Goal: Download file/media

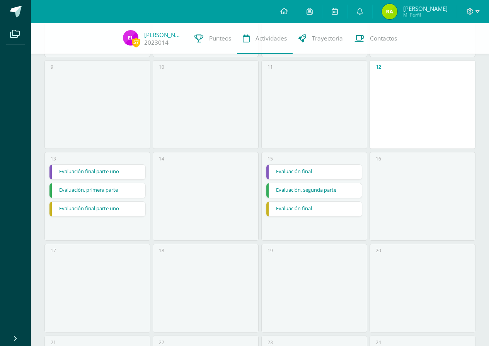
click at [292, 191] on link "Evaluación, segunda parte" at bounding box center [314, 190] width 96 height 15
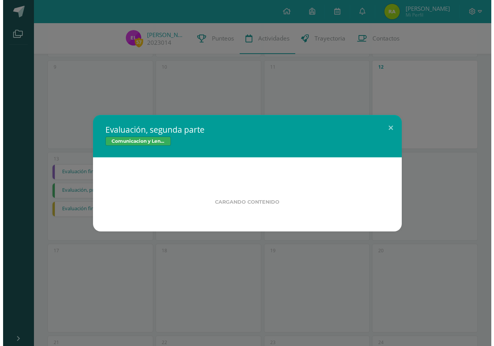
scroll to position [232, 0]
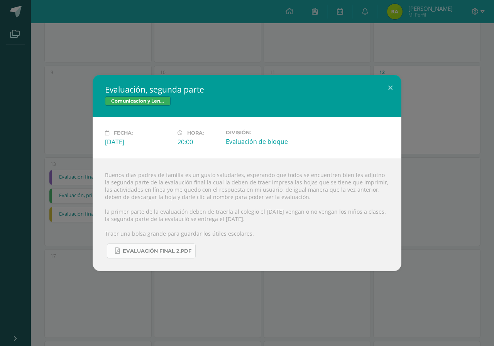
click at [141, 254] on span "Evaluación final 2.pdf" at bounding box center [157, 251] width 69 height 6
click at [392, 83] on button at bounding box center [391, 88] width 22 height 26
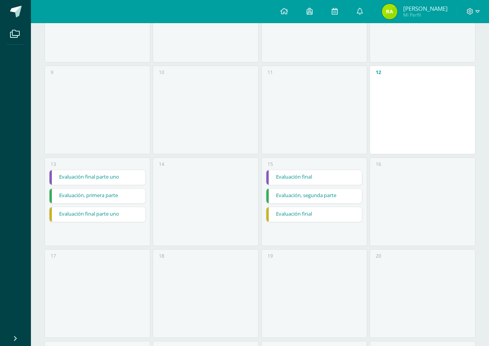
click at [87, 176] on link "Evaluación final parte uno" at bounding box center [97, 177] width 96 height 15
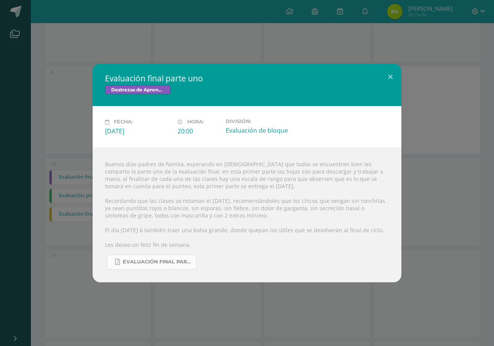
click at [153, 263] on span "Evaluación final parte uno.pdf" at bounding box center [158, 262] width 70 height 6
click at [390, 77] on button at bounding box center [391, 77] width 22 height 26
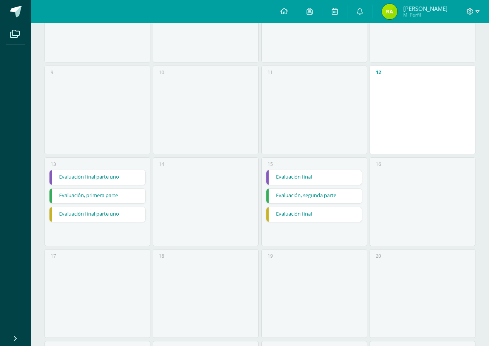
click at [107, 194] on link "Evaluación, primera parte" at bounding box center [97, 196] width 96 height 15
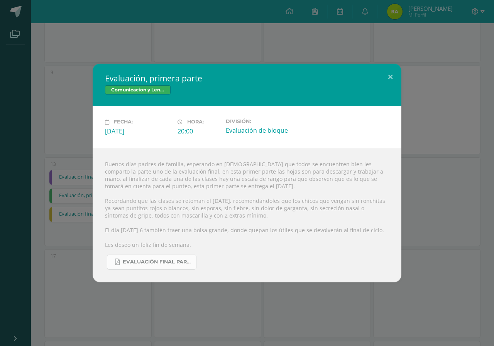
click at [147, 261] on span "Evaluación final parte uno.pdf" at bounding box center [158, 262] width 70 height 6
click at [392, 73] on button at bounding box center [391, 77] width 22 height 26
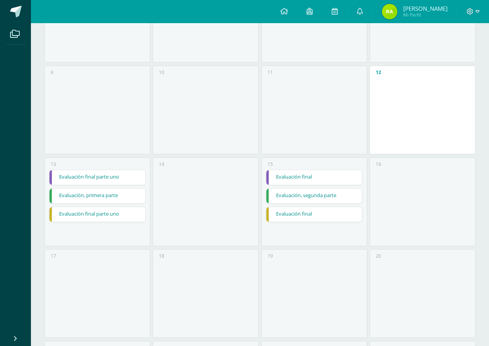
click at [109, 212] on link "Evaluación final parte uno" at bounding box center [97, 214] width 96 height 15
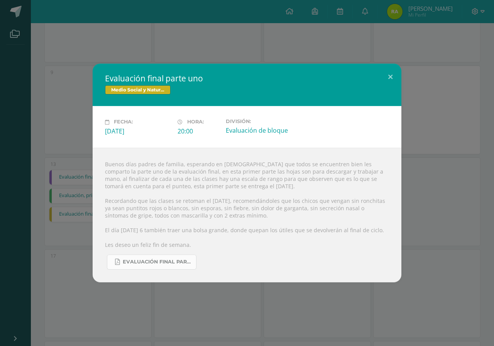
click at [160, 261] on span "Evaluación final parte uno.pdf" at bounding box center [158, 262] width 70 height 6
click at [390, 77] on button at bounding box center [391, 77] width 22 height 26
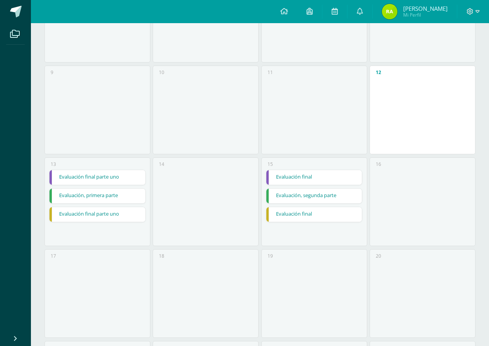
click at [291, 197] on link "Evaluación, segunda parte" at bounding box center [314, 196] width 96 height 15
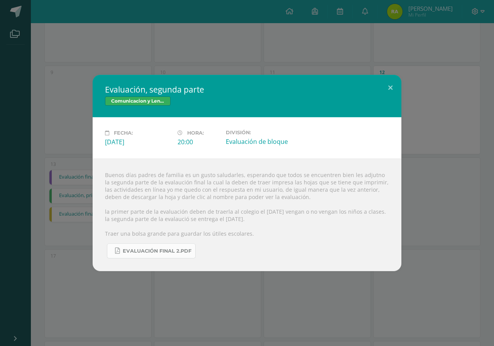
click at [175, 255] on span "Evaluación final 2.pdf" at bounding box center [157, 251] width 69 height 6
click at [390, 83] on button at bounding box center [391, 88] width 22 height 26
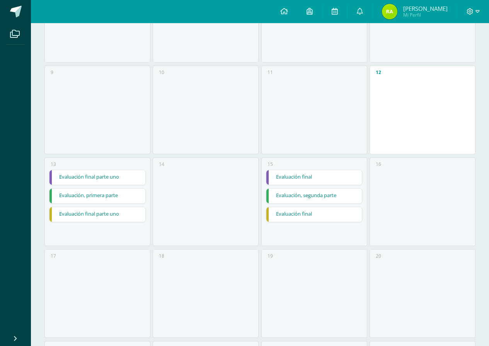
click at [296, 216] on link "Evaluación final" at bounding box center [314, 214] width 96 height 15
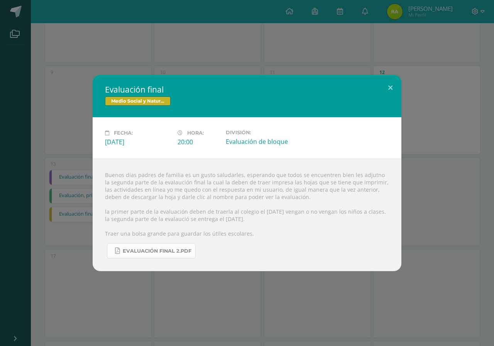
click at [152, 255] on span "Evaluación final 2.pdf" at bounding box center [157, 251] width 69 height 6
